Goal: Complete application form

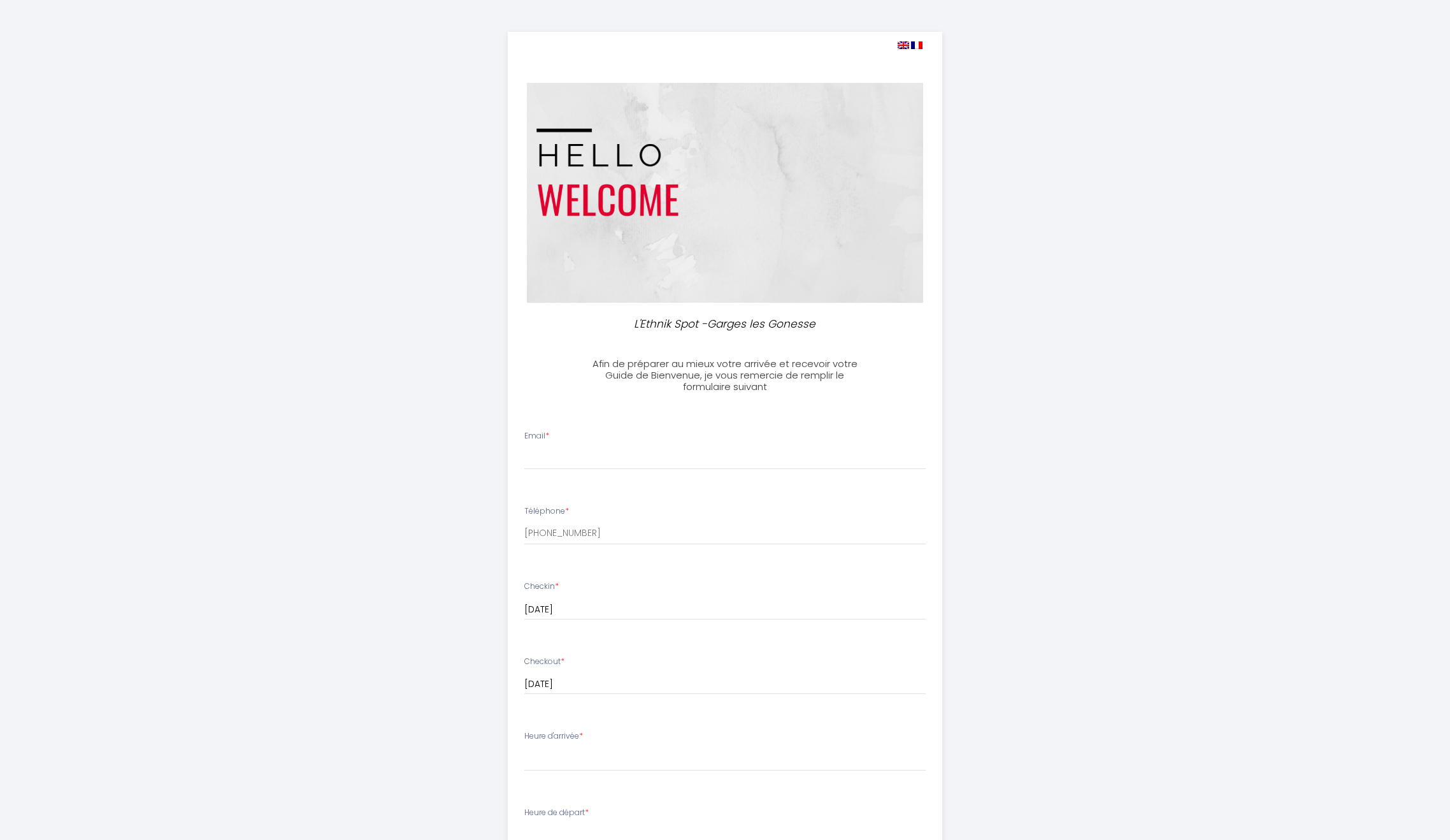
select select
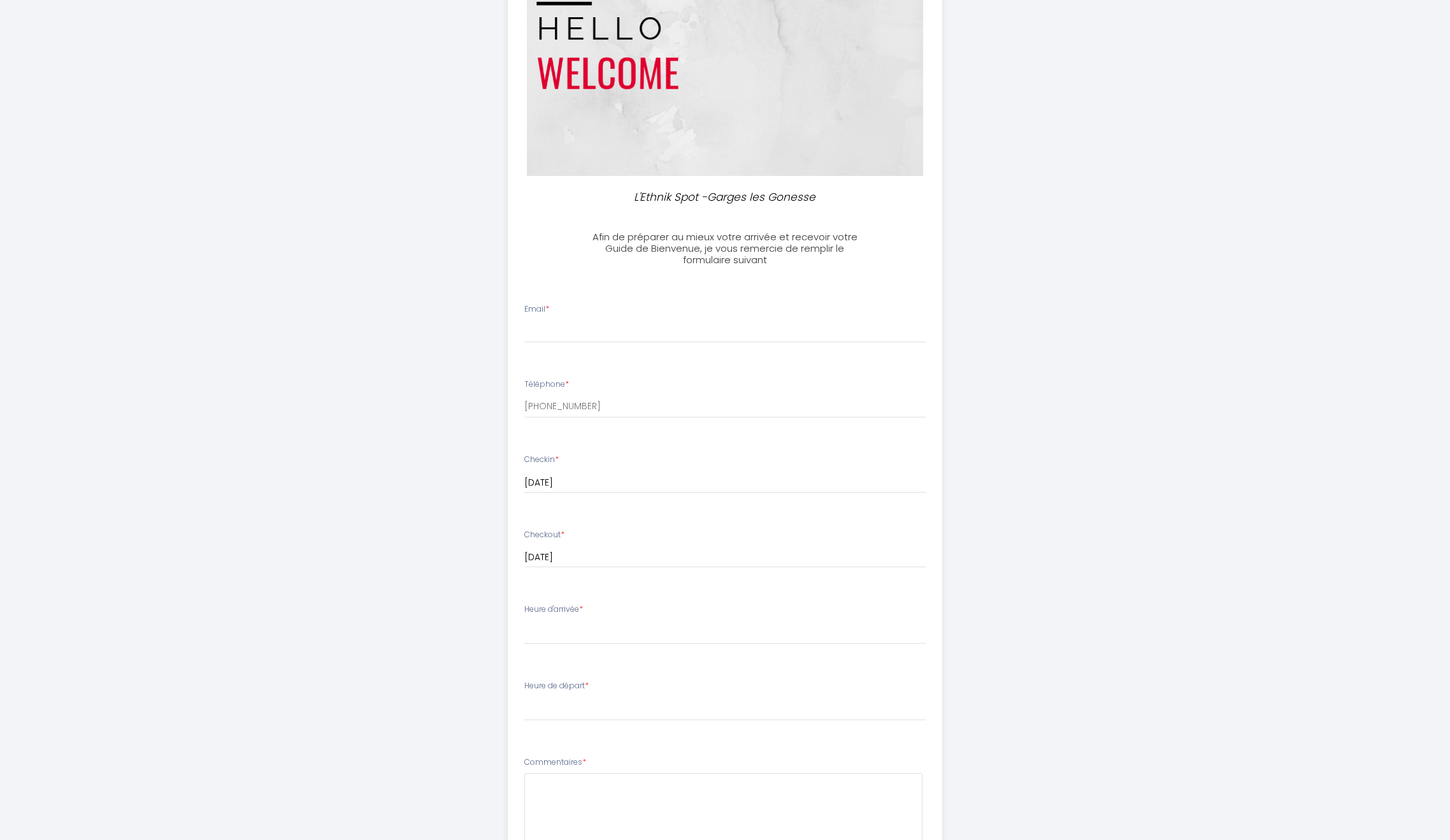
scroll to position [128, 0]
click at [554, 341] on input "Email *" at bounding box center [725, 330] width 402 height 23
type input "[EMAIL_ADDRESS][DOMAIN_NAME]"
click at [616, 402] on input "[PHONE_NUMBER]" at bounding box center [725, 406] width 402 height 23
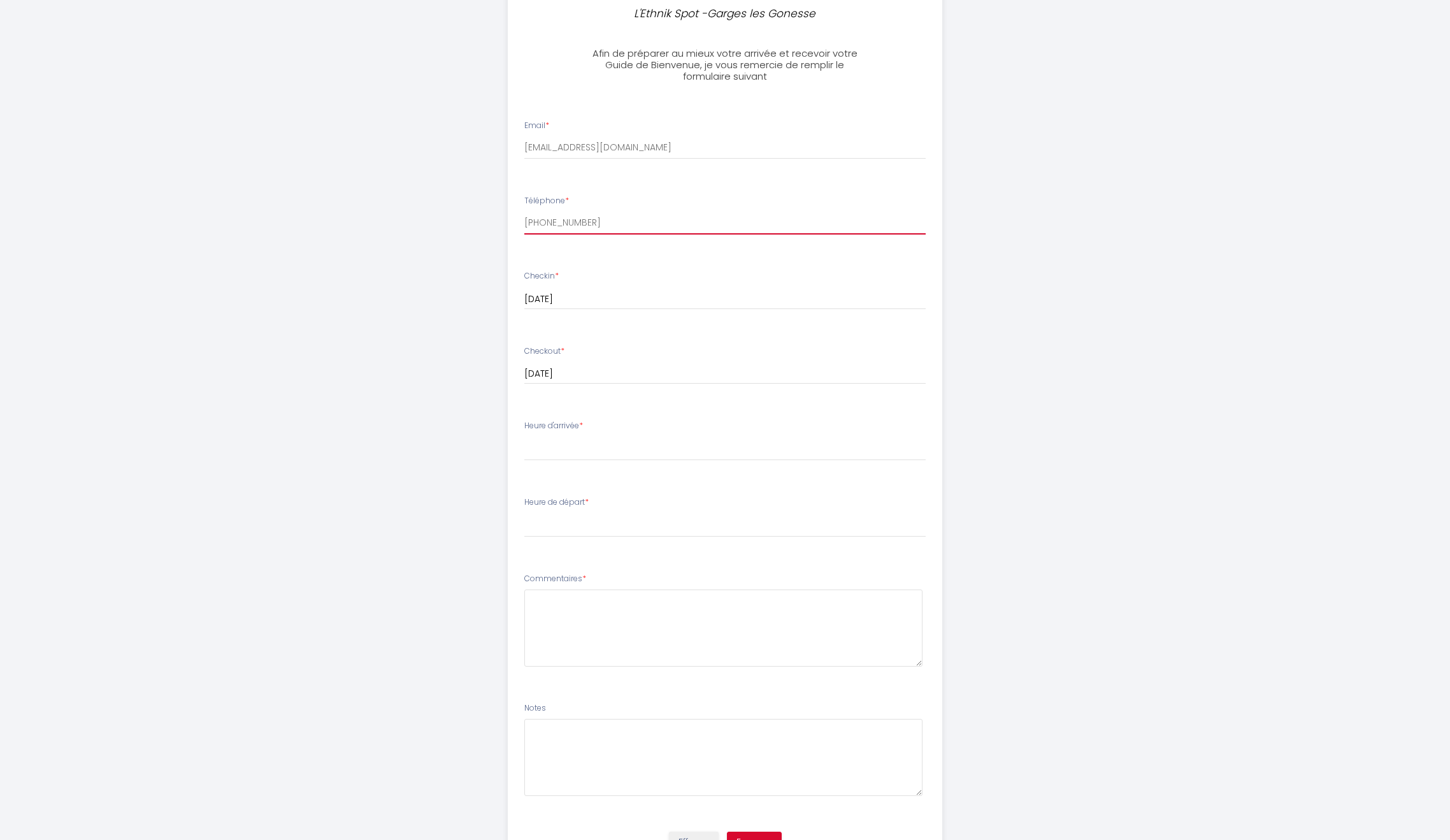
scroll to position [319, 0]
type input "[PHONE_NUMBER]"
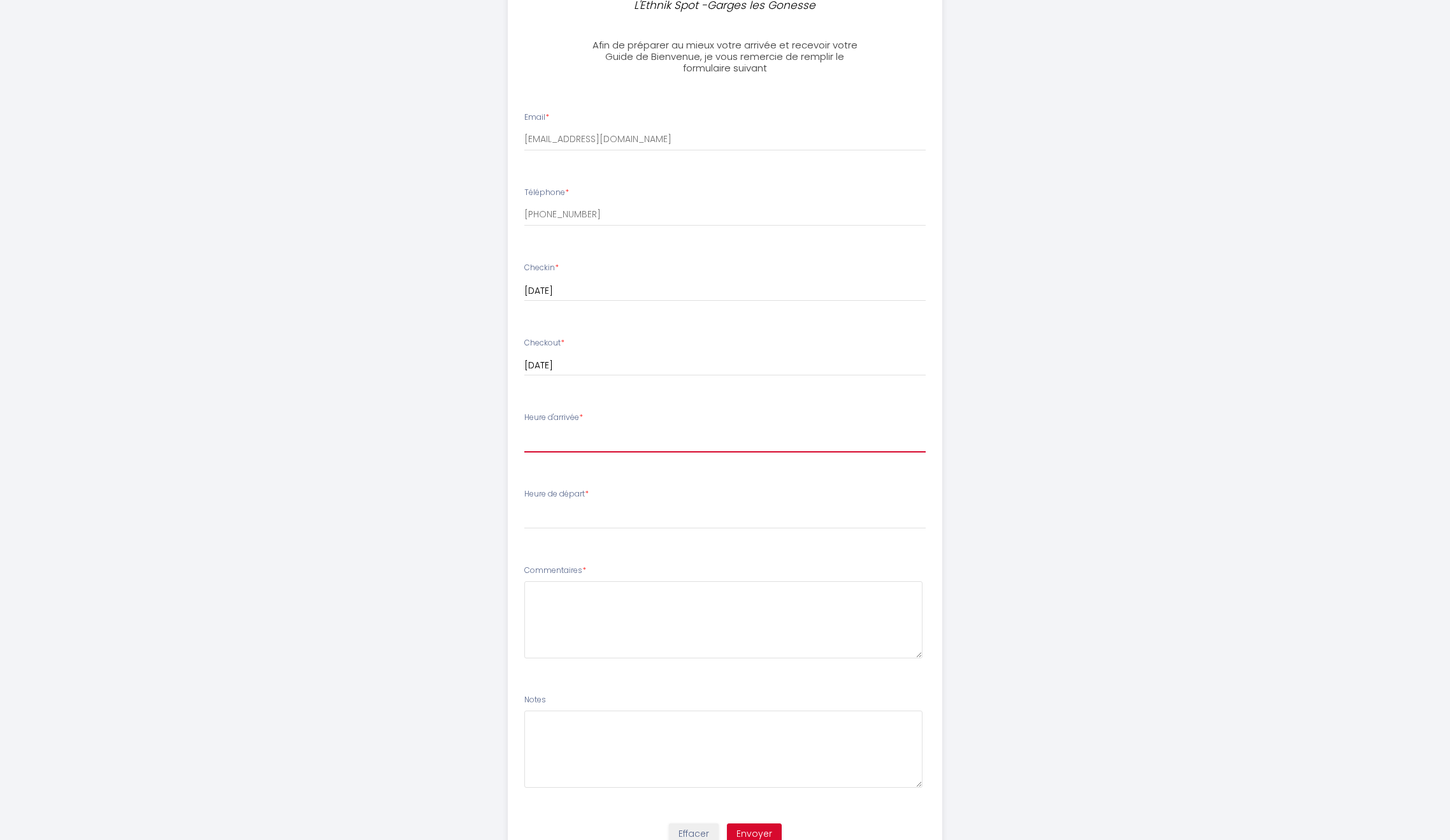
click at [577, 439] on select "16:00 16:30 17:00 17:30 18:00 18:30 19:00 19:30 20:00 20:30 21:00 21:30 22:00 2…" at bounding box center [725, 440] width 402 height 24
select select "16:00"
click at [525, 428] on select "16:00 16:30 17:00 17:30 18:00 18:30 19:00 19:30 20:00 20:30 21:00 21:30 22:00 2…" at bounding box center [725, 440] width 402 height 24
click at [567, 521] on select "00:00 00:30 01:00 01:30 02:00 02:30 03:00 03:30 04:00 04:30 05:00 05:30 06:00 0…" at bounding box center [725, 517] width 402 height 24
select select "10:00"
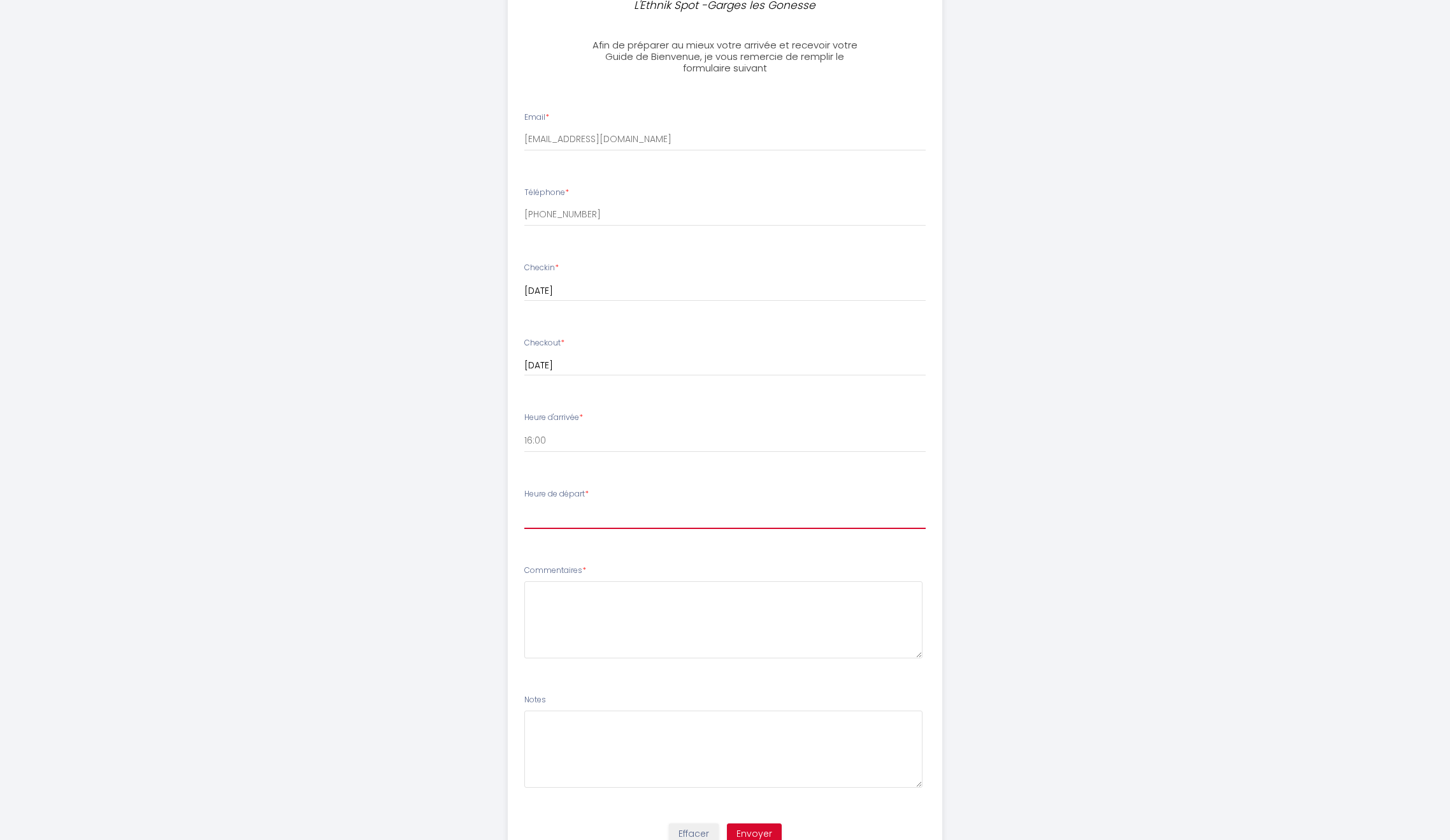
click at [525, 505] on select "00:00 00:30 01:00 01:30 02:00 02:30 03:00 03:30 04:00 04:30 05:00 05:30 06:00 0…" at bounding box center [725, 517] width 402 height 24
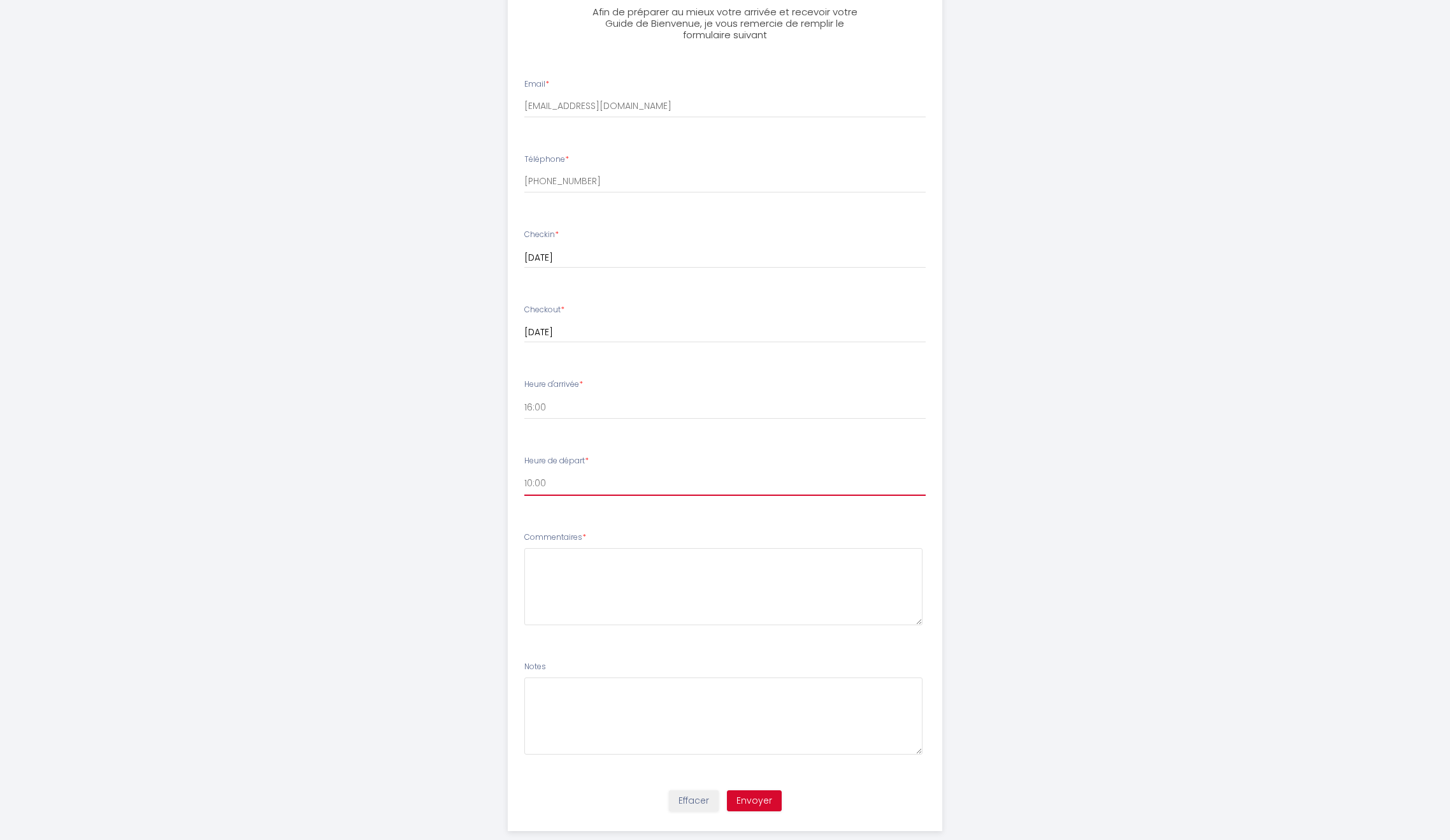
scroll to position [374, 0]
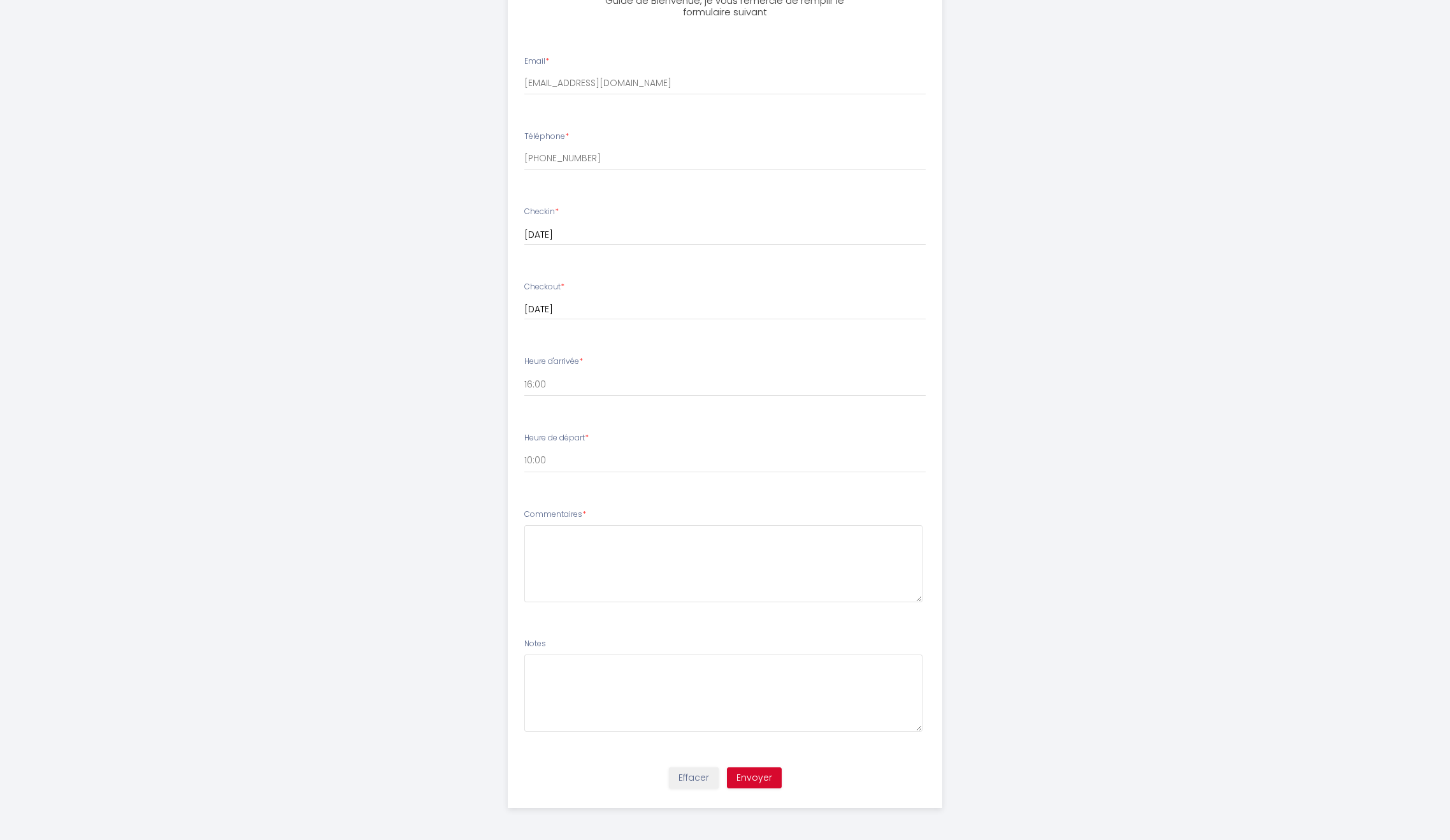
click at [528, 513] on label "Commentaires *" at bounding box center [555, 514] width 62 height 12
click at [548, 514] on label "Commentaires *" at bounding box center [555, 514] width 62 height 12
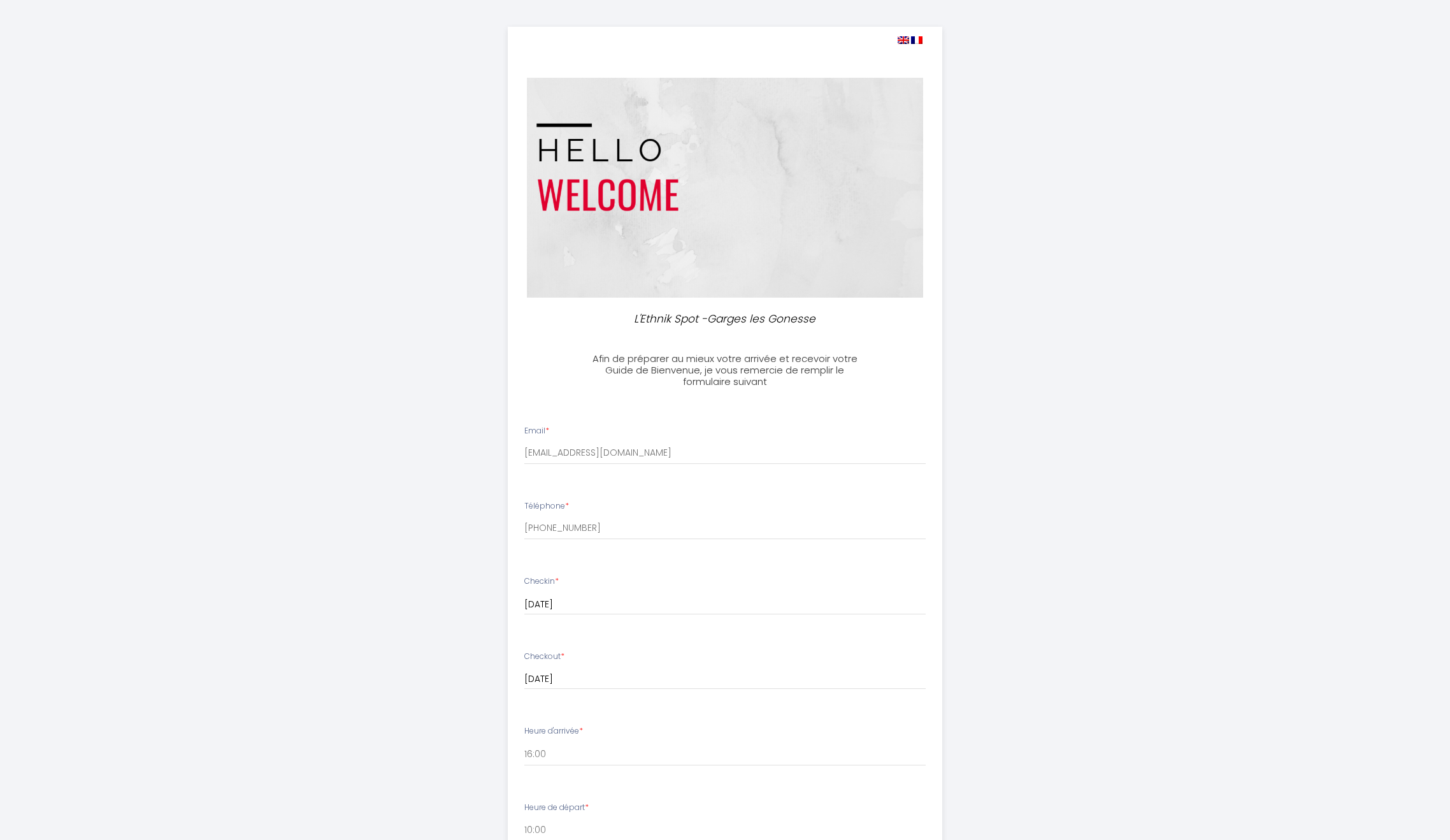
scroll to position [0, 0]
click at [959, 436] on div "L'Ethnik Spot -Garges les Gonesse Afin de préparer au mieux votre arrivée et re…" at bounding box center [725, 607] width 652 height 1214
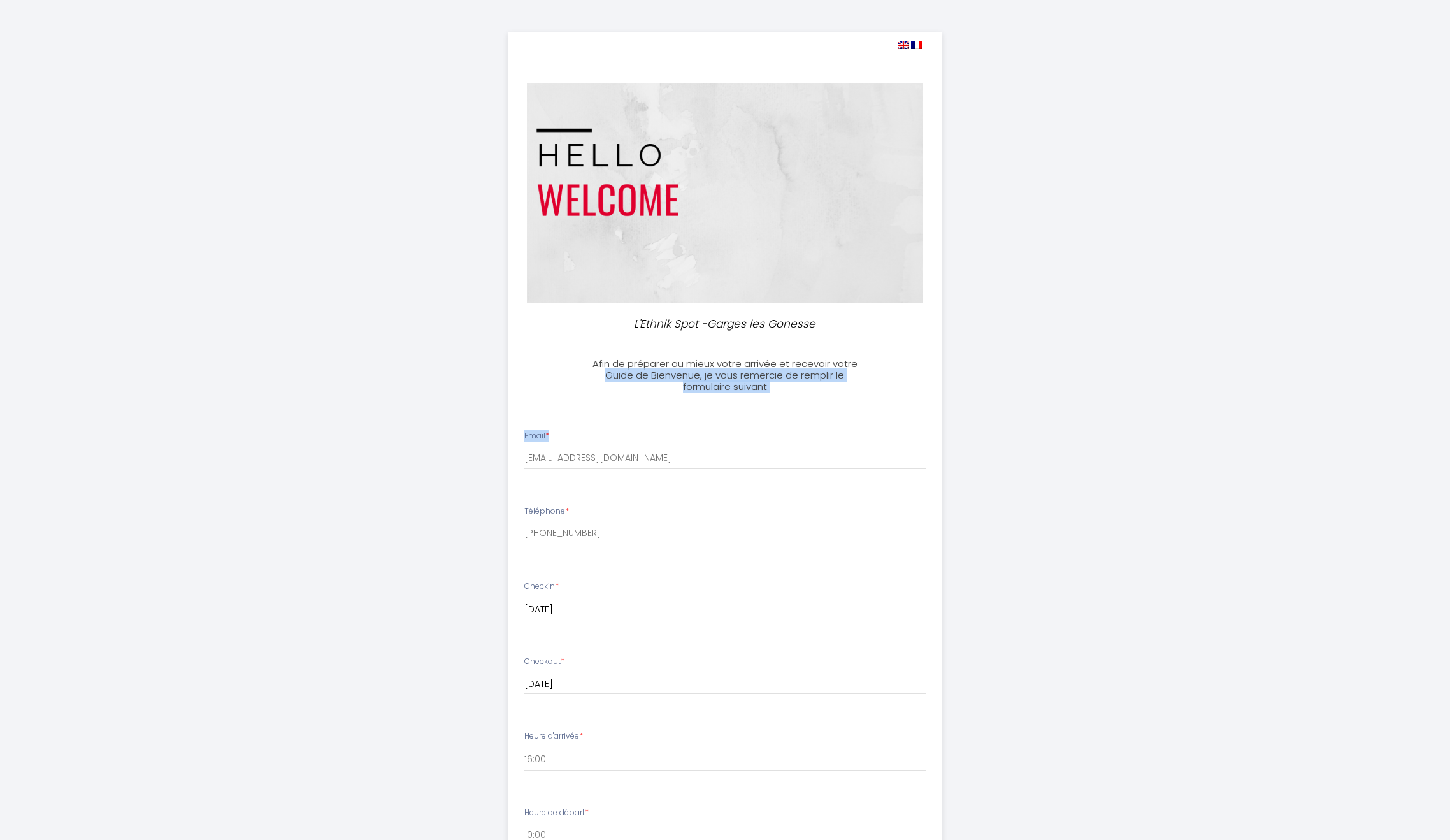
drag, startPoint x: 818, startPoint y: 403, endPoint x: 553, endPoint y: 364, distance: 267.9
click at [563, 364] on div "L'Ethnik Spot -Garges les Gonesse Afin de préparer au mieux votre arrivée et re…" at bounding box center [725, 607] width 435 height 1150
click at [908, 207] on img at bounding box center [725, 192] width 396 height 220
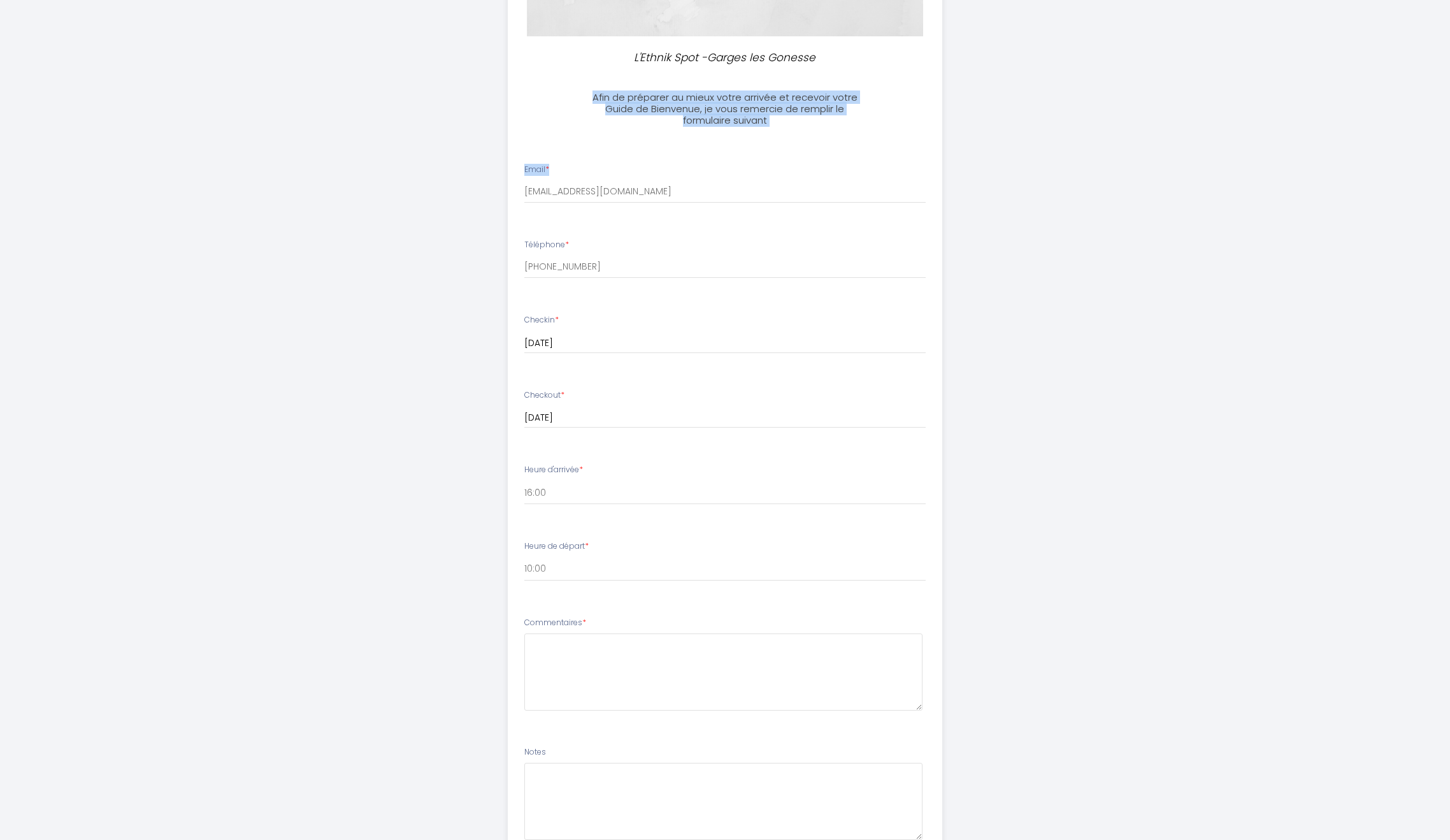
scroll to position [374, 0]
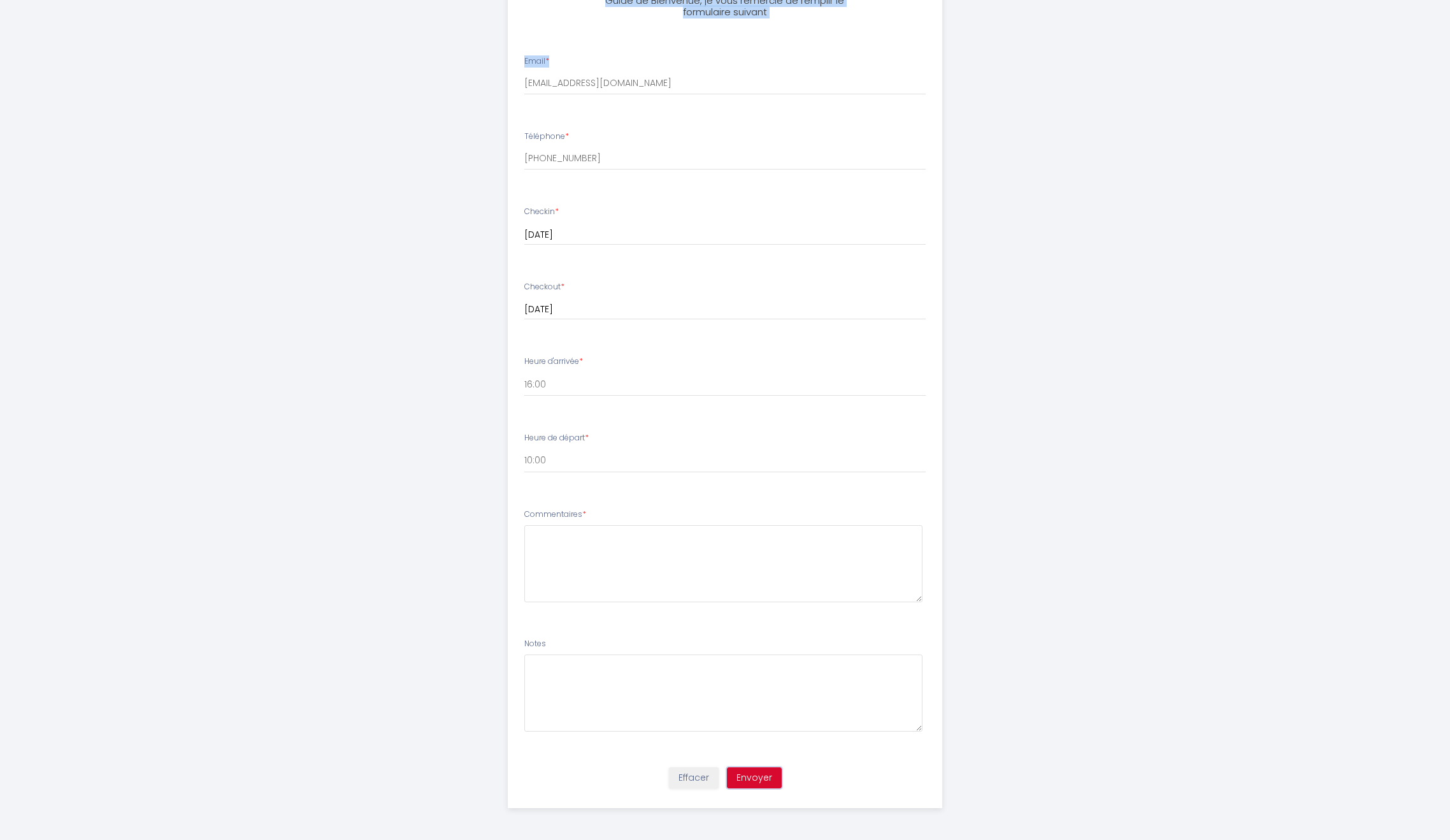
click at [775, 774] on button "Envoyer" at bounding box center [754, 777] width 55 height 22
click at [661, 534] on textarea at bounding box center [724, 563] width 399 height 77
type textarea "-"
type textarea "See you soon"
click at [760, 772] on button "Envoyer" at bounding box center [754, 777] width 55 height 22
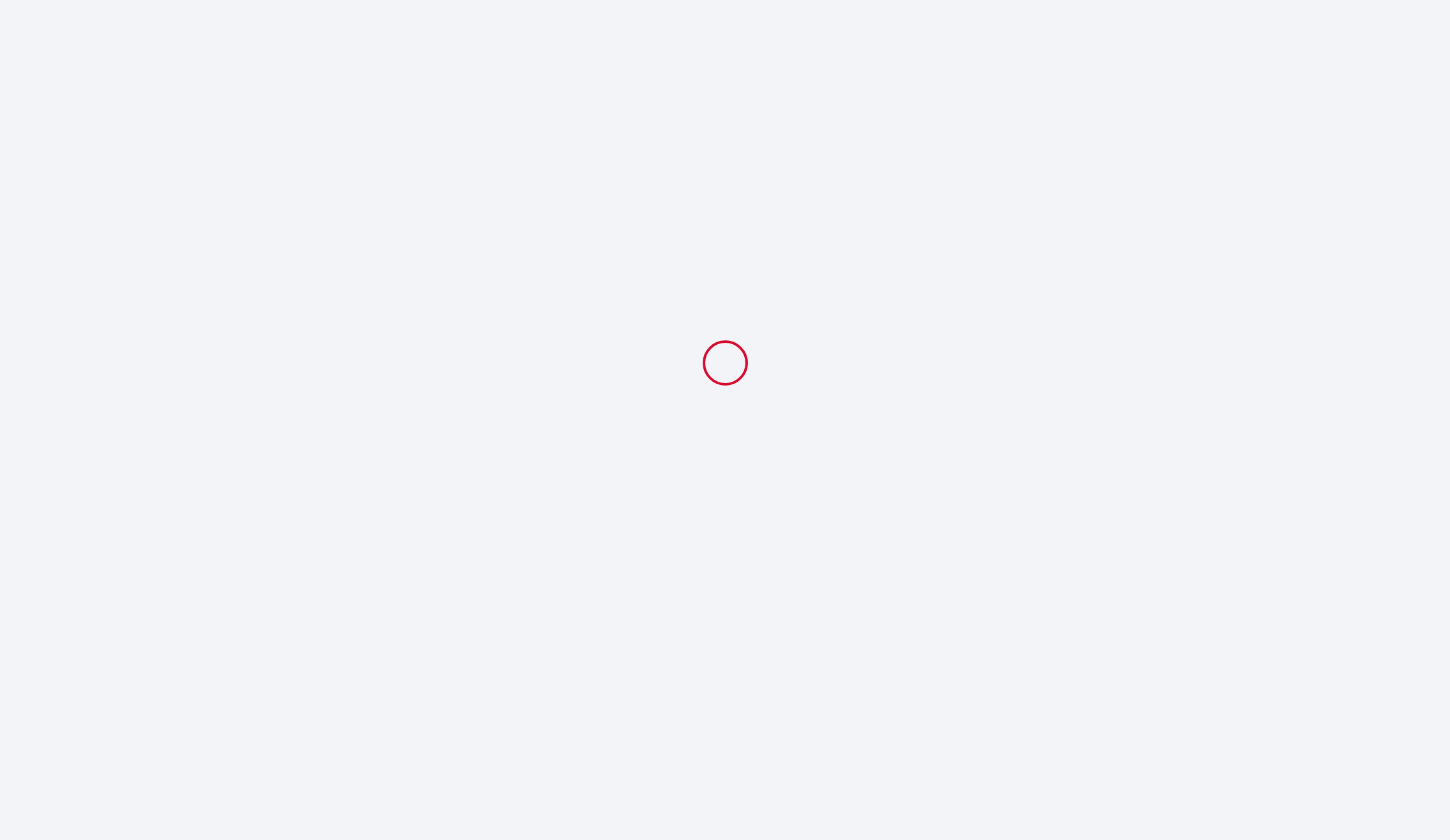
scroll to position [0, 0]
select select "10:00"
